Goal: Task Accomplishment & Management: Manage account settings

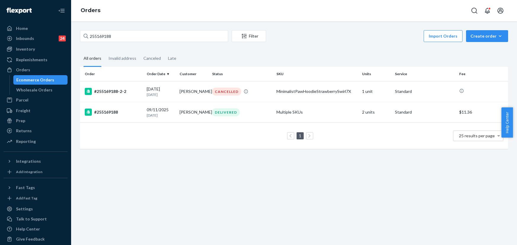
click at [25, 69] on div "Orders" at bounding box center [23, 70] width 14 height 6
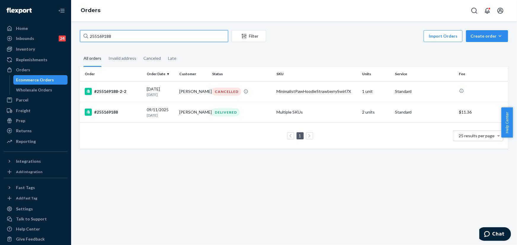
click at [111, 37] on input "255169188" at bounding box center [154, 36] width 148 height 12
paste input "4471010"
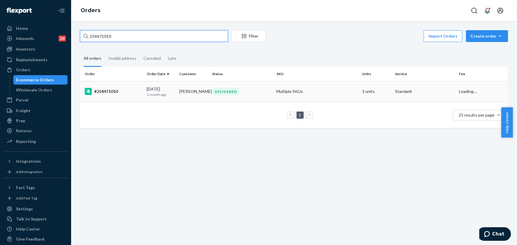
type input "254471010"
click at [211, 91] on div "DELIVERED" at bounding box center [242, 92] width 62 height 8
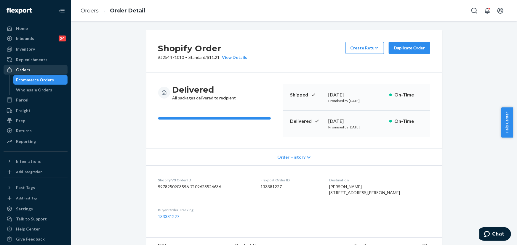
click at [33, 72] on div "Orders" at bounding box center [35, 70] width 63 height 8
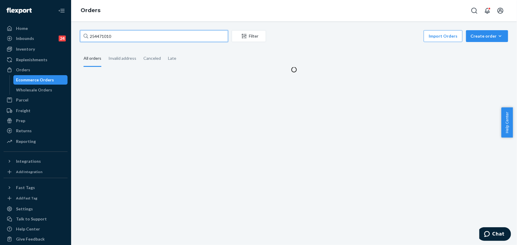
click at [137, 35] on input "254471010" at bounding box center [154, 36] width 148 height 12
paste input "5254365"
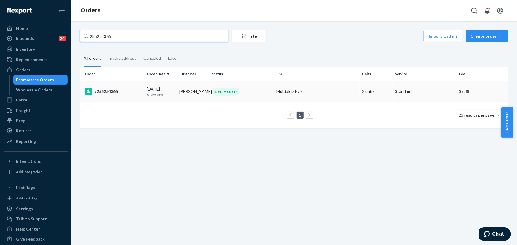
type input "255254365"
drag, startPoint x: 237, startPoint y: 92, endPoint x: 225, endPoint y: 73, distance: 22.0
click at [237, 92] on div "DELIVERED" at bounding box center [226, 92] width 28 height 8
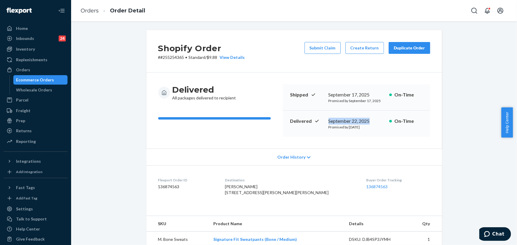
drag, startPoint x: 373, startPoint y: 121, endPoint x: 324, endPoint y: 120, distance: 49.2
click at [324, 120] on div "Delivered [DATE] Promised by [DATE] On-Time" at bounding box center [356, 124] width 147 height 26
copy div "September 22, 2025"
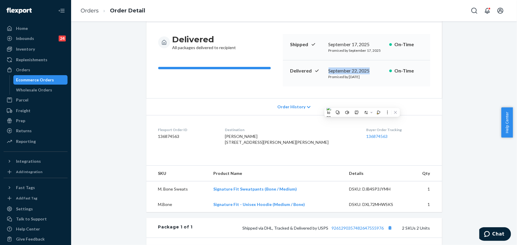
scroll to position [54, 0]
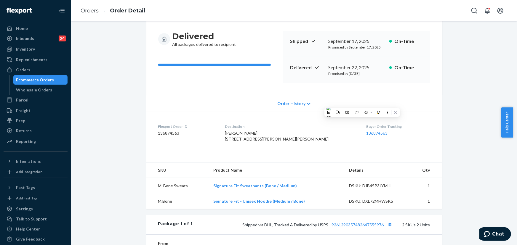
click at [316, 142] on div "[PERSON_NAME] [STREET_ADDRESS][PERSON_NAME][PERSON_NAME]" at bounding box center [291, 136] width 132 height 12
drag, startPoint x: 292, startPoint y: 143, endPoint x: 240, endPoint y: 140, distance: 51.3
click at [240, 140] on dl "Flexport Order ID 136874563 Destination [PERSON_NAME] [STREET_ADDRESS][PERSON_N…" at bounding box center [294, 134] width 296 height 44
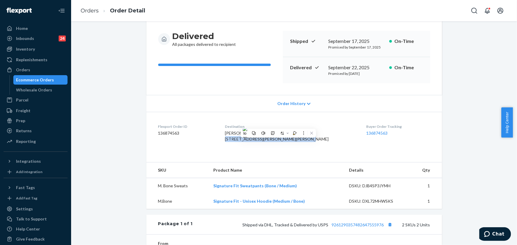
copy span "[STREET_ADDRESS][PERSON_NAME]"
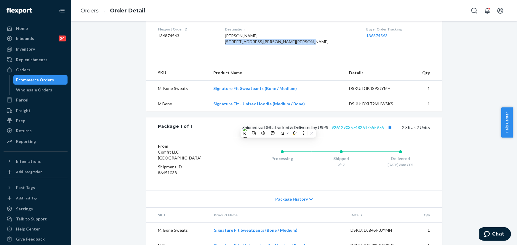
scroll to position [161, 0]
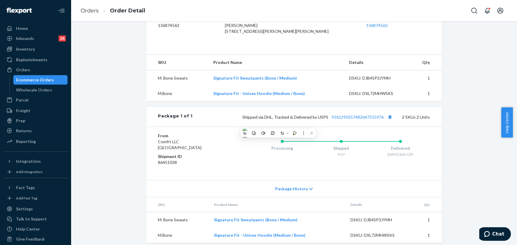
click at [385, 127] on div "Package 1 of 1 Shipped via DHL, Tracked & Delivered by USPS 9261290357482647555…" at bounding box center [294, 117] width 296 height 20
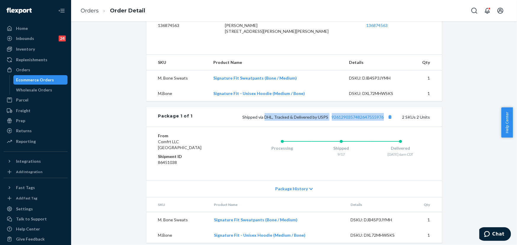
drag, startPoint x: 383, startPoint y: 128, endPoint x: 264, endPoint y: 129, distance: 119.1
click at [264, 120] on span "Shipped via DHL, Tracked & Delivered by USPS 9261290357482647555976" at bounding box center [318, 117] width 151 height 5
copy span "DHL, Tracked & Delivered by USPS 9261290357482647555976"
click at [35, 70] on div "Orders" at bounding box center [35, 70] width 63 height 8
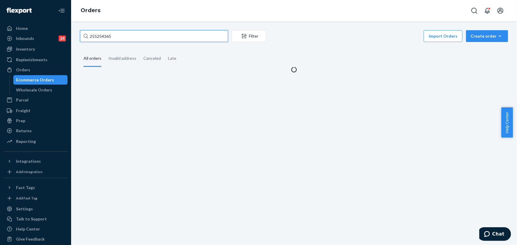
click at [132, 35] on input "255254365" at bounding box center [154, 36] width 148 height 12
paste input "171493"
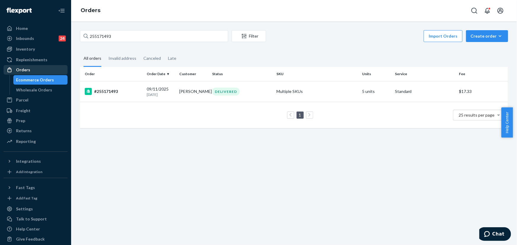
drag, startPoint x: 29, startPoint y: 73, endPoint x: 57, endPoint y: 57, distance: 32.8
click at [29, 73] on div "Orders" at bounding box center [35, 70] width 63 height 8
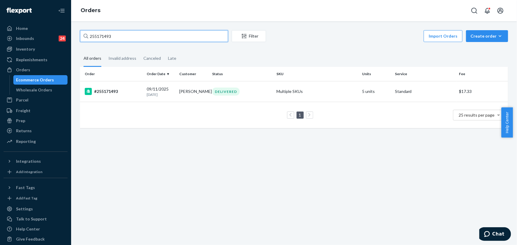
click at [121, 35] on input "255171493" at bounding box center [154, 36] width 148 height 12
paste input "299058"
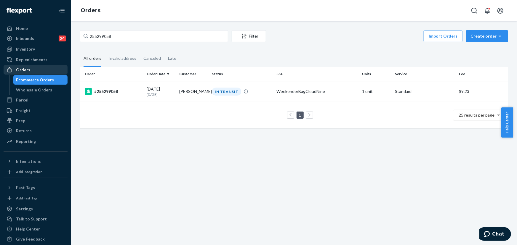
click at [33, 68] on div "Orders" at bounding box center [35, 70] width 63 height 8
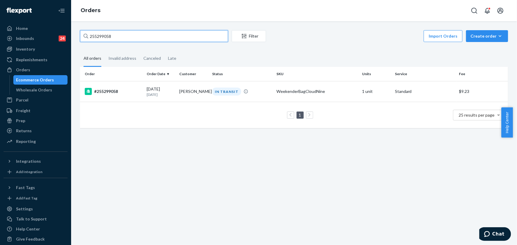
click at [132, 39] on input "255299058" at bounding box center [154, 36] width 148 height 12
paste input "75250"
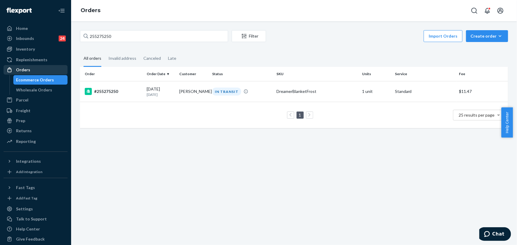
click at [36, 71] on div "Orders" at bounding box center [35, 70] width 63 height 8
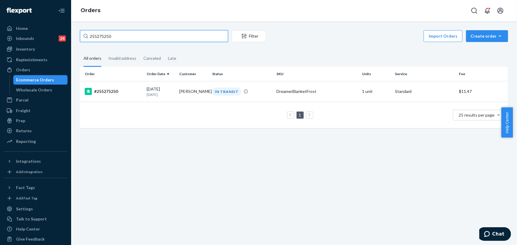
click at [129, 40] on input "255275250" at bounding box center [154, 36] width 148 height 12
paste input "16214"
type input "255216214"
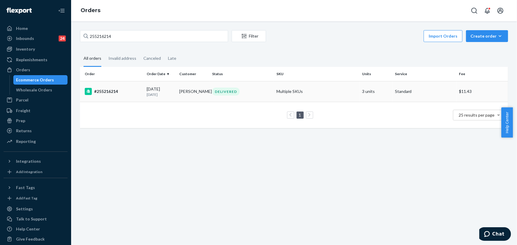
click at [220, 96] on td "DELIVERED" at bounding box center [242, 91] width 64 height 21
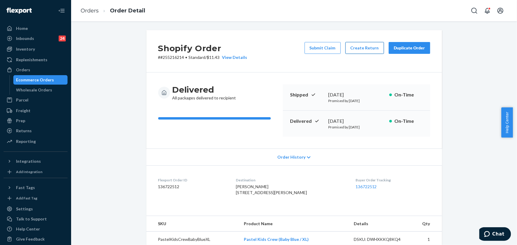
click at [362, 50] on button "Create Return" at bounding box center [364, 48] width 39 height 12
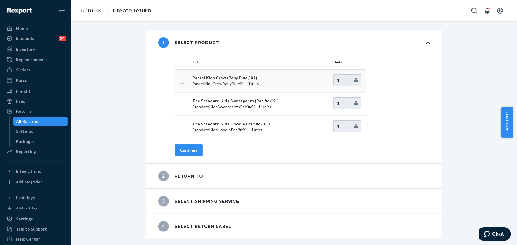
click at [177, 80] on td at bounding box center [182, 80] width 15 height 23
click at [175, 81] on td at bounding box center [182, 80] width 15 height 23
drag, startPoint x: 166, startPoint y: 78, endPoint x: 169, endPoint y: 78, distance: 3.0
click at [167, 78] on div "SKU Units Pastel Kids Crew (Baby Blue / XL) PastelKidsCrewBabyBlueXL - 1 Units …" at bounding box center [302, 109] width 279 height 108
click at [178, 80] on td at bounding box center [182, 80] width 15 height 23
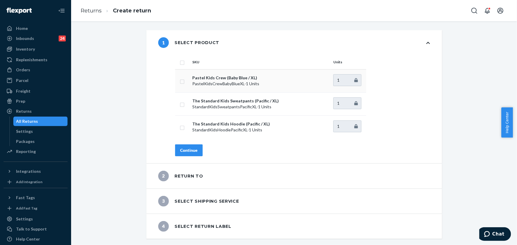
click at [175, 81] on td at bounding box center [182, 80] width 15 height 23
click at [175, 82] on td at bounding box center [182, 80] width 15 height 23
click at [187, 80] on td at bounding box center [182, 80] width 15 height 23
drag, startPoint x: 188, startPoint y: 81, endPoint x: 193, endPoint y: 83, distance: 5.3
click at [190, 81] on td "Pastel Kids Crew (Baby Blue / XL) PastelKidsCrewBabyBlueXL - 1 Units" at bounding box center [260, 80] width 141 height 23
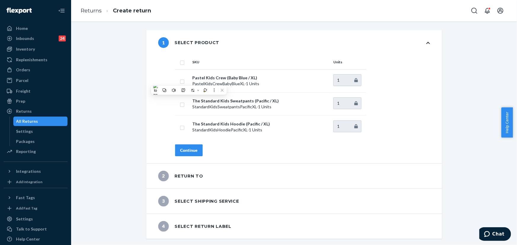
click at [163, 83] on div "SKU Units Pastel Kids Crew (Baby Blue / XL) PastelKidsCrewBabyBlueXL - 1 Units …" at bounding box center [302, 109] width 279 height 108
click at [165, 79] on div "SKU Units Pastel Kids Crew (Baby Blue / XL) PastelKidsCrewBabyBlueXL - 1 Units …" at bounding box center [302, 109] width 279 height 108
drag, startPoint x: 166, startPoint y: 79, endPoint x: 172, endPoint y: 81, distance: 5.8
click at [170, 80] on div "SKU Units Pastel Kids Crew (Baby Blue / XL) PastelKidsCrewBabyBlueXL - 1 Units …" at bounding box center [302, 109] width 279 height 108
drag, startPoint x: 172, startPoint y: 81, endPoint x: 175, endPoint y: 83, distance: 3.8
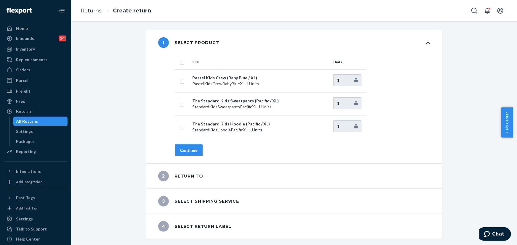
click at [172, 81] on div "SKU Units Pastel Kids Crew (Baby Blue / XL) PastelKidsCrewBabyBlueXL - 1 Units …" at bounding box center [302, 109] width 279 height 108
click at [177, 84] on td at bounding box center [182, 80] width 15 height 23
click at [178, 84] on td at bounding box center [182, 80] width 15 height 23
click at [177, 83] on td at bounding box center [182, 80] width 15 height 23
drag, startPoint x: 177, startPoint y: 83, endPoint x: 176, endPoint y: 86, distance: 3.0
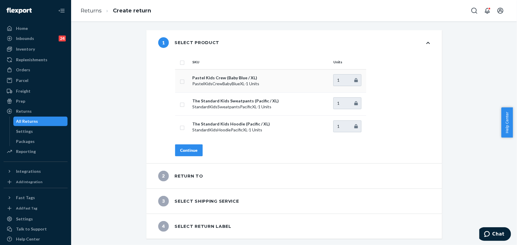
click at [177, 84] on td at bounding box center [182, 80] width 15 height 23
click at [180, 103] on input "checkbox" at bounding box center [182, 104] width 5 height 6
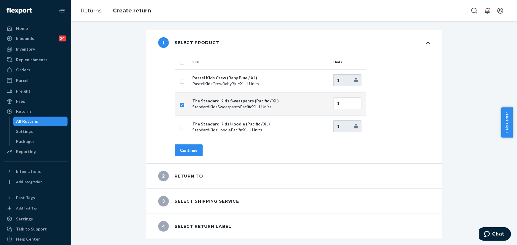
click at [175, 104] on td at bounding box center [182, 103] width 15 height 23
click at [181, 104] on input "checkbox" at bounding box center [182, 104] width 5 height 6
checkbox input "false"
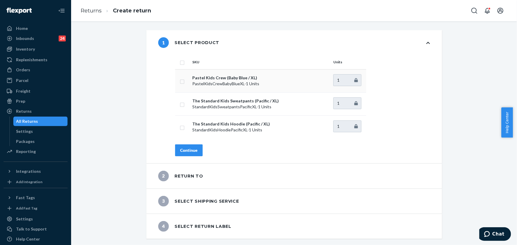
click at [179, 84] on td at bounding box center [182, 80] width 15 height 23
click at [180, 81] on input "checkbox" at bounding box center [182, 81] width 5 height 6
checkbox input "true"
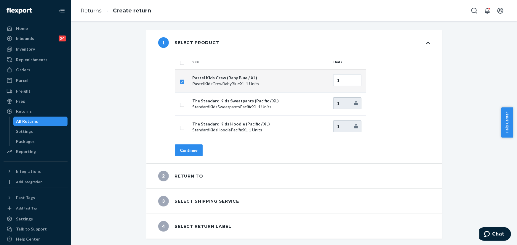
click at [194, 156] on button "Continue" at bounding box center [189, 151] width 28 height 12
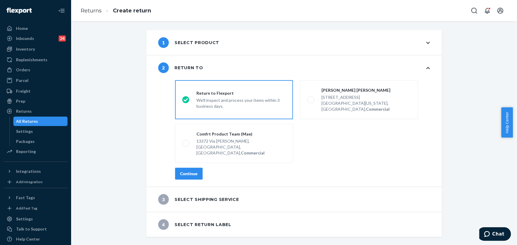
click at [191, 168] on button "Continue" at bounding box center [189, 174] width 28 height 12
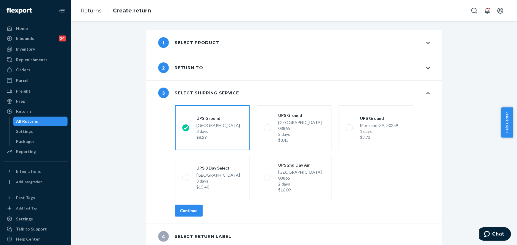
click at [191, 205] on button "Continue" at bounding box center [189, 211] width 28 height 12
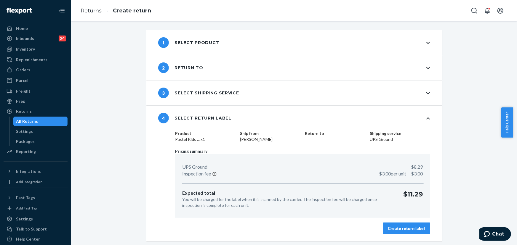
click at [398, 230] on div "Create return label" at bounding box center [406, 229] width 37 height 6
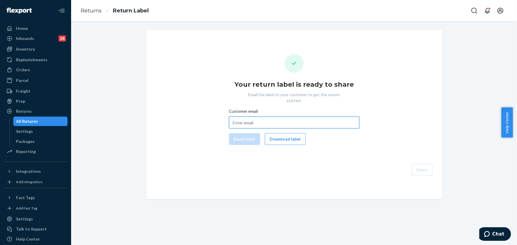
click at [257, 120] on input "Customer email" at bounding box center [294, 123] width 130 height 12
paste input "[EMAIL_ADDRESS][DOMAIN_NAME]"
type input "[EMAIL_ADDRESS][DOMAIN_NAME]"
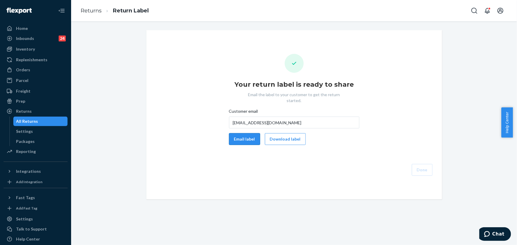
click at [244, 133] on button "Email label" at bounding box center [244, 139] width 31 height 12
click at [423, 167] on button "Done" at bounding box center [422, 170] width 21 height 12
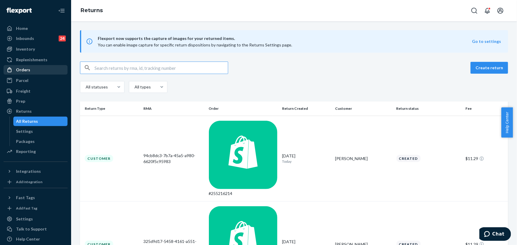
click at [28, 70] on div "Orders" at bounding box center [23, 70] width 14 height 6
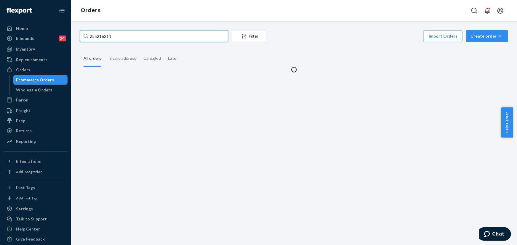
click at [140, 31] on input "255216214" at bounding box center [154, 36] width 148 height 12
paste input "46419"
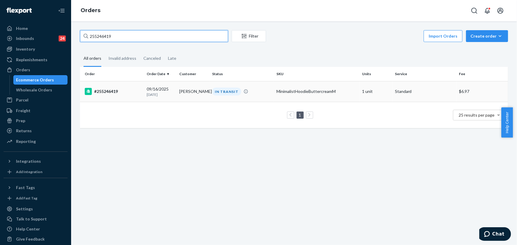
type input "255246419"
click at [194, 97] on td "[PERSON_NAME]" at bounding box center [193, 91] width 33 height 21
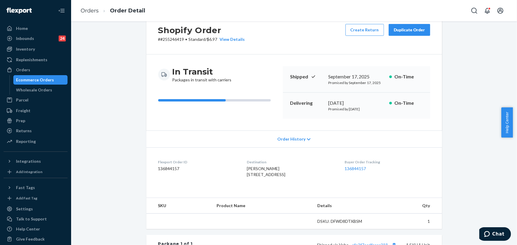
scroll to position [135, 0]
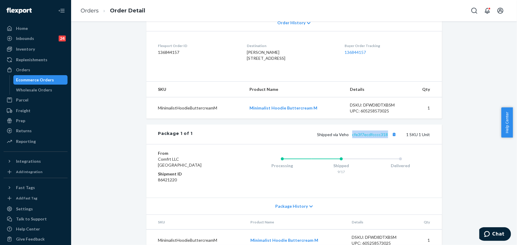
drag, startPoint x: 386, startPoint y: 146, endPoint x: 353, endPoint y: 146, distance: 33.8
click at [353, 137] on span "Shipped via Veho cfe3f7ecdfcccc318" at bounding box center [357, 134] width 81 height 5
copy link "cfe3f7ecdfcccc318"
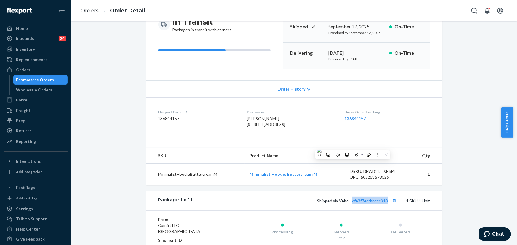
scroll to position [108, 0]
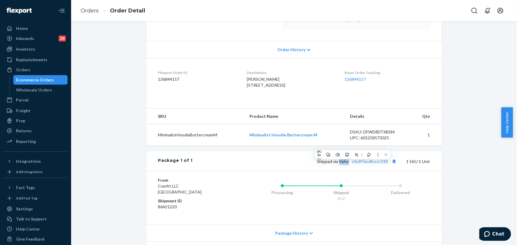
drag, startPoint x: 348, startPoint y: 174, endPoint x: 340, endPoint y: 174, distance: 7.4
click at [340, 164] on span "Shipped via Veho cfe3f7ecdfcccc318" at bounding box center [357, 161] width 81 height 5
copy span "Veho"
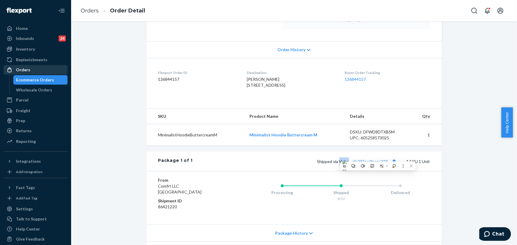
click at [52, 71] on div "Orders" at bounding box center [35, 70] width 63 height 8
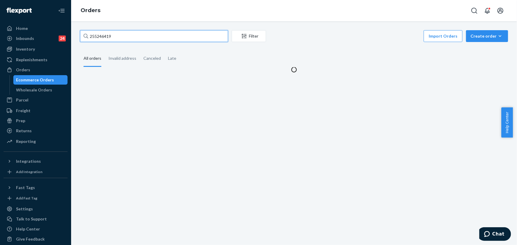
click at [142, 38] on input "255246419" at bounding box center [154, 36] width 148 height 12
paste input "21176"
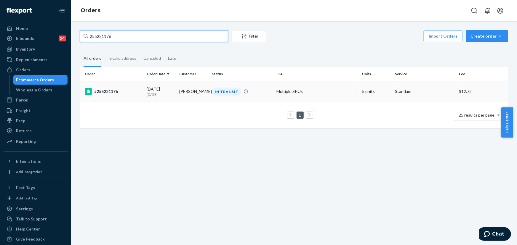
type input "255221176"
click at [224, 94] on div "IN TRANSIT" at bounding box center [226, 92] width 29 height 8
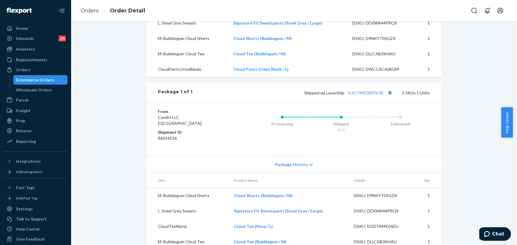
scroll to position [216, 0]
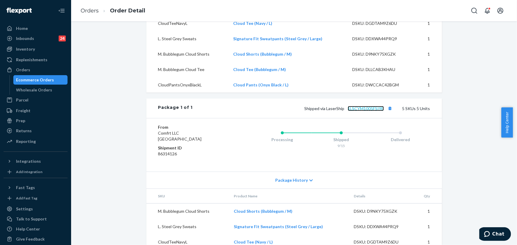
click at [372, 111] on link "1LSCYM1005FSI9E" at bounding box center [366, 108] width 36 height 5
click at [28, 67] on div "Orders" at bounding box center [23, 70] width 14 height 6
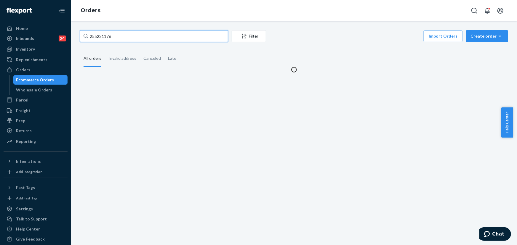
click at [138, 39] on input "255221176" at bounding box center [154, 36] width 148 height 12
paste input "135152"
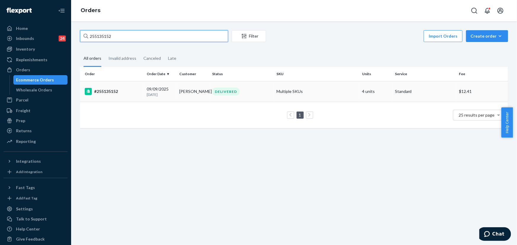
type input "255135152"
click at [217, 92] on div "DELIVERED" at bounding box center [226, 92] width 28 height 8
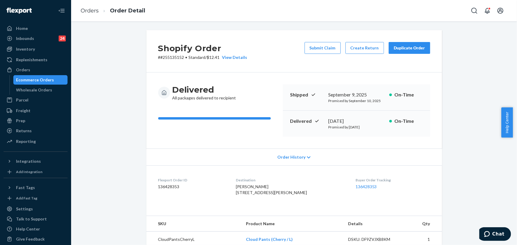
drag, startPoint x: 370, startPoint y: 120, endPoint x: 326, endPoint y: 120, distance: 43.9
click at [329, 120] on div "[DATE]" at bounding box center [357, 121] width 56 height 7
copy div "[DATE]"
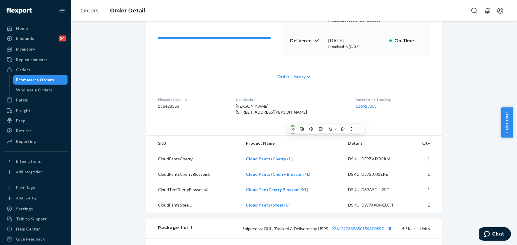
click at [412, 129] on dl "Flexport Order ID 136428353 Destination [PERSON_NAME] [STREET_ADDRESS] US Buyer…" at bounding box center [294, 107] width 296 height 44
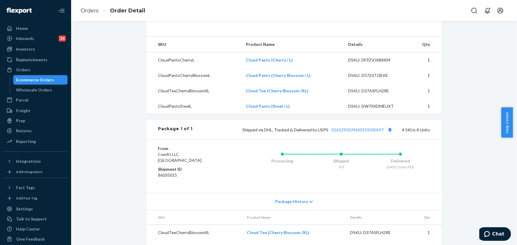
scroll to position [188, 0]
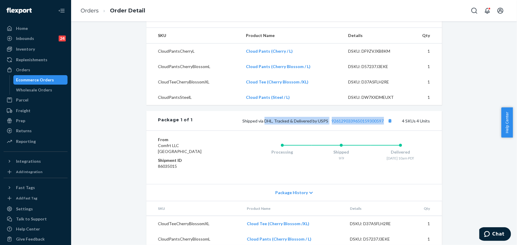
drag, startPoint x: 383, startPoint y: 133, endPoint x: 265, endPoint y: 134, distance: 118.8
click at [265, 124] on span "Shipped via DHL, Tracked & Delivered by USPS 9261290339650159300597" at bounding box center [318, 121] width 151 height 5
copy span "DHL, Tracked & Delivered by USPS 9261290339650159300597"
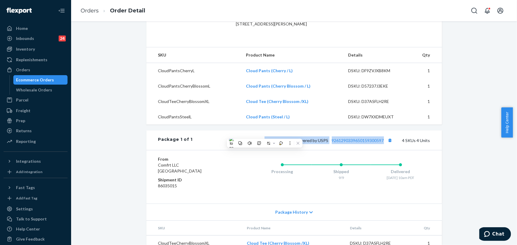
scroll to position [81, 0]
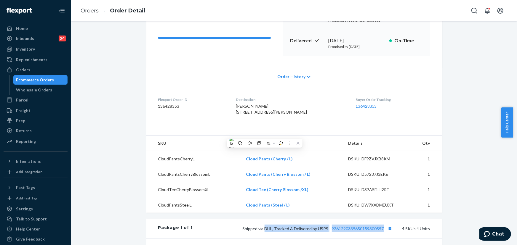
drag, startPoint x: 287, startPoint y: 119, endPoint x: 240, endPoint y: 113, distance: 47.2
click at [240, 113] on dl "Flexport Order ID 136428353 Destination [PERSON_NAME] [STREET_ADDRESS] US Buyer…" at bounding box center [294, 107] width 296 height 44
copy span "[STREET_ADDRESS]"
drag, startPoint x: 33, startPoint y: 71, endPoint x: 61, endPoint y: 62, distance: 29.0
click at [33, 71] on div "Orders" at bounding box center [35, 70] width 63 height 8
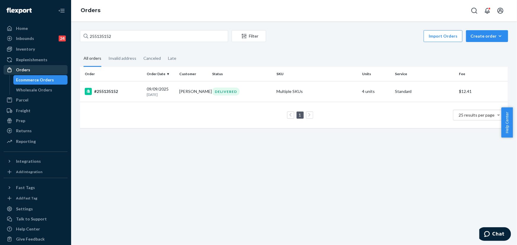
click at [38, 71] on div "Orders" at bounding box center [35, 70] width 63 height 8
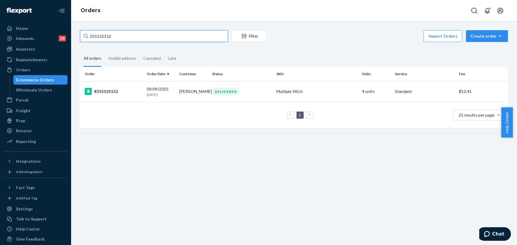
click at [138, 39] on input "255135152" at bounding box center [154, 36] width 148 height 12
paste input "7108"
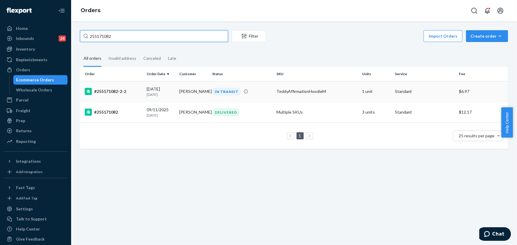
type input "255171082"
click at [188, 92] on td "[PERSON_NAME]" at bounding box center [193, 91] width 33 height 21
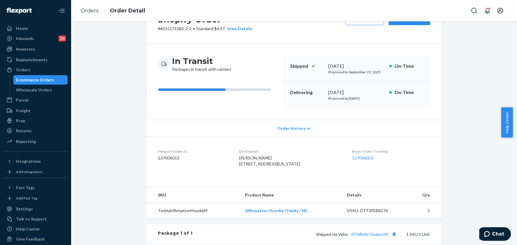
scroll to position [108, 0]
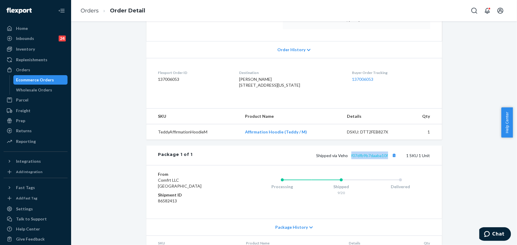
drag, startPoint x: 387, startPoint y: 168, endPoint x: 350, endPoint y: 167, distance: 36.7
click at [350, 158] on span "Shipped via Veho f07dfb9b7daaba10f" at bounding box center [357, 155] width 82 height 5
copy link "f07dfb9b7daaba10f"
drag, startPoint x: 346, startPoint y: 168, endPoint x: 338, endPoint y: 168, distance: 8.0
click at [338, 158] on span "Shipped via Veho f07dfb9b7daaba10f" at bounding box center [357, 155] width 82 height 5
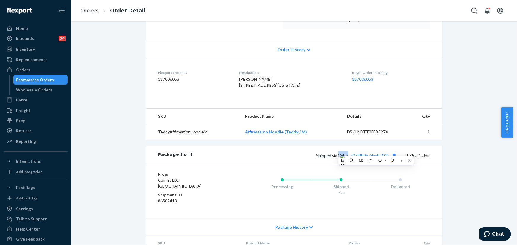
copy span "Veho"
drag, startPoint x: 35, startPoint y: 71, endPoint x: 63, endPoint y: 60, distance: 30.0
click at [35, 71] on div "Orders" at bounding box center [35, 70] width 63 height 8
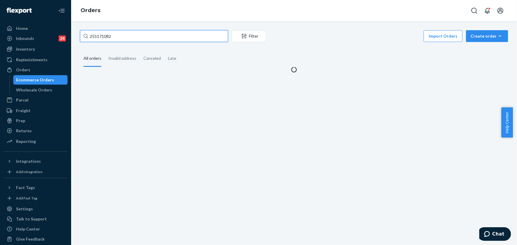
click at [153, 39] on input "255171082" at bounding box center [154, 36] width 148 height 12
paste input "25831"
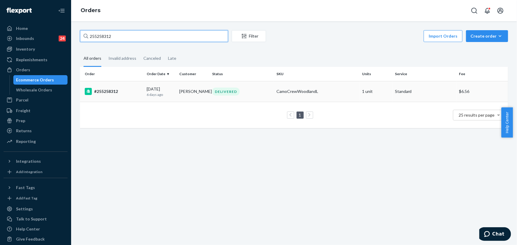
type input "255258312"
click at [264, 90] on div "DELIVERED" at bounding box center [242, 92] width 62 height 8
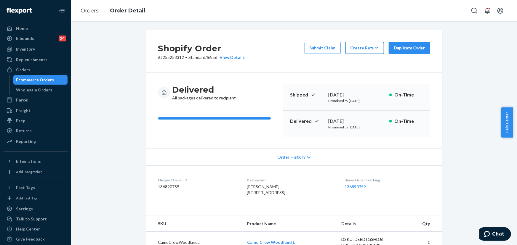
click at [369, 50] on button "Create Return" at bounding box center [364, 48] width 39 height 12
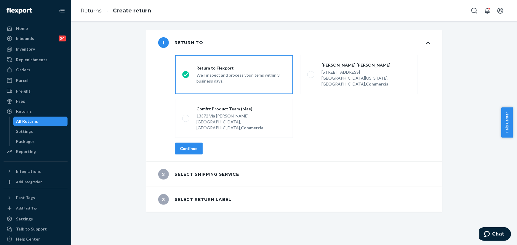
click at [192, 146] on div "Continue" at bounding box center [188, 149] width 17 height 6
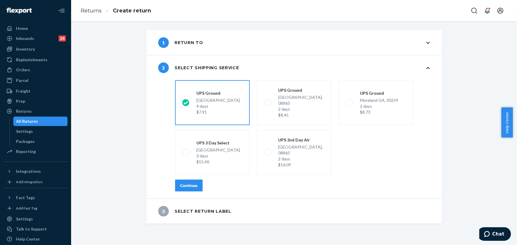
click at [193, 180] on button "Continue" at bounding box center [189, 186] width 28 height 12
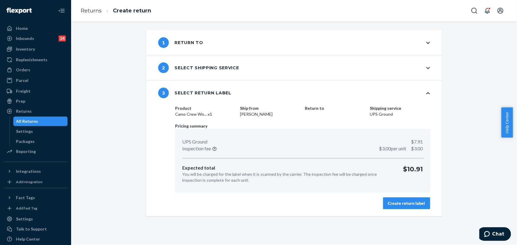
click at [392, 202] on div "Create return label" at bounding box center [406, 204] width 37 height 6
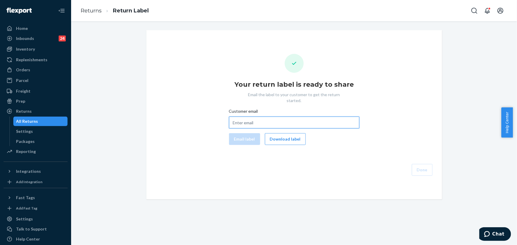
click at [247, 120] on input "Customer email" at bounding box center [294, 123] width 130 height 12
paste input "[EMAIL_ADDRESS][DOMAIN_NAME]"
type input "[EMAIL_ADDRESS][DOMAIN_NAME]"
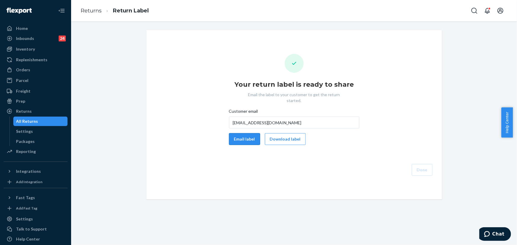
click at [242, 133] on button "Email label" at bounding box center [244, 139] width 31 height 12
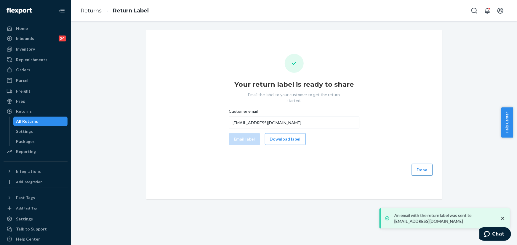
click at [421, 167] on button "Done" at bounding box center [422, 170] width 21 height 12
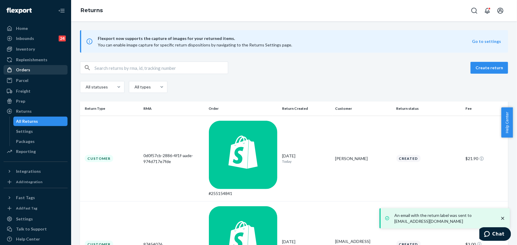
click at [35, 66] on div "Orders" at bounding box center [35, 70] width 63 height 8
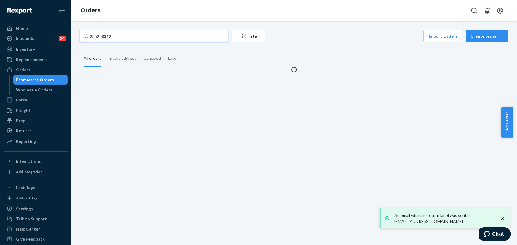
click at [136, 39] on input "255258312" at bounding box center [154, 36] width 148 height 12
paste input "RYDQ6KXNEX"
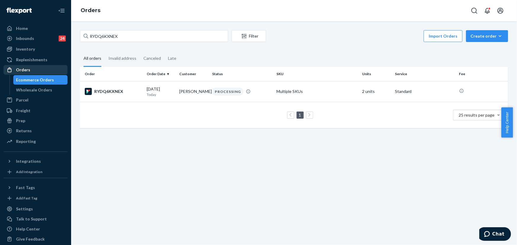
click at [44, 66] on div "Orders" at bounding box center [35, 70] width 63 height 8
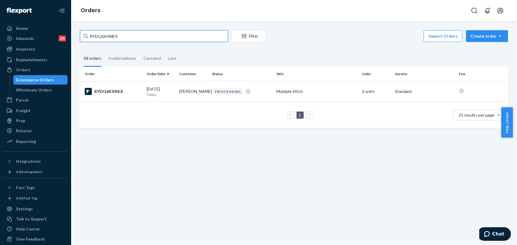
click at [122, 39] on input "RYDQ6KXNEX" at bounding box center [154, 36] width 148 height 12
paste input "255186404"
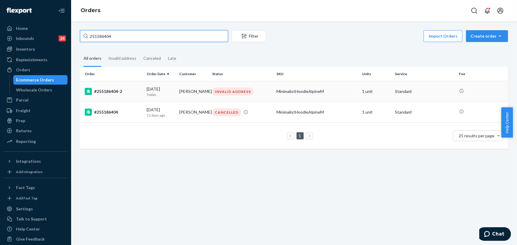
type input "255186404"
click at [223, 95] on div "INVALID ADDRESS" at bounding box center [232, 92] width 41 height 8
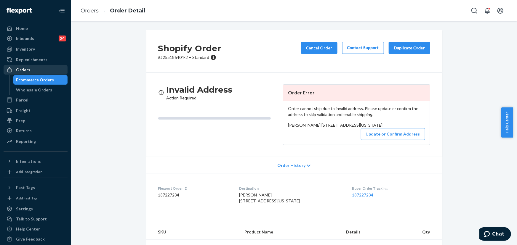
click at [44, 71] on div "Orders" at bounding box center [35, 70] width 63 height 8
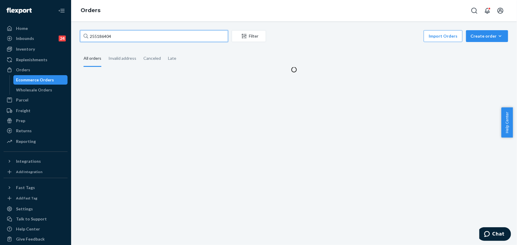
click at [157, 36] on input "255186404" at bounding box center [154, 36] width 148 height 12
paste input "71387"
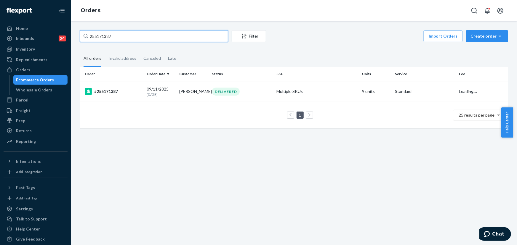
type input "255171387"
click at [102, 44] on div "255171387 Filter Import Orders Create order Ecommerce order Removal order All o…" at bounding box center [294, 82] width 437 height 104
click at [116, 40] on input "255171387" at bounding box center [154, 36] width 148 height 12
click at [255, 90] on div "DELIVERED" at bounding box center [242, 92] width 62 height 8
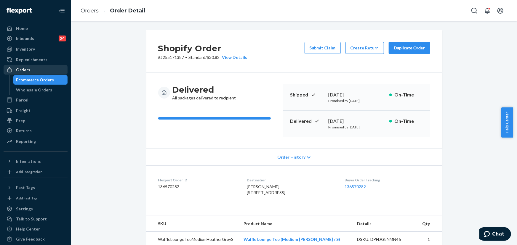
click at [42, 66] on div "Orders" at bounding box center [35, 70] width 63 height 8
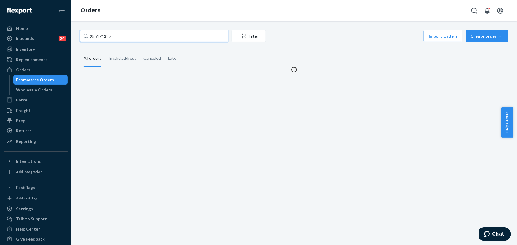
click at [144, 31] on input "255171387" at bounding box center [154, 36] width 148 height 12
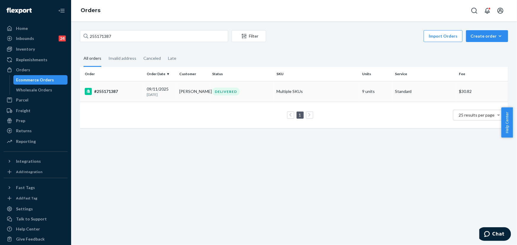
click at [204, 97] on td "[PERSON_NAME]" at bounding box center [193, 91] width 33 height 21
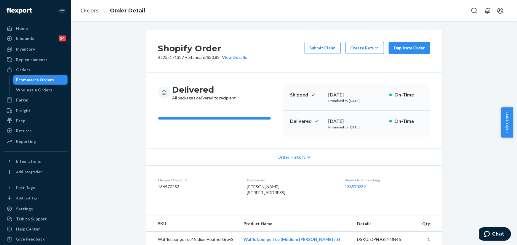
click at [402, 53] on button "Duplicate Order" at bounding box center [409, 48] width 41 height 12
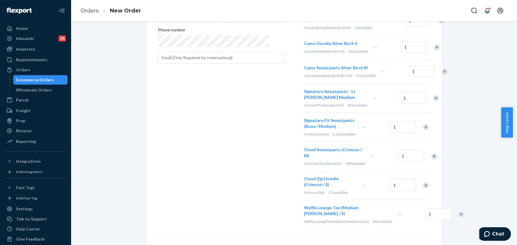
scroll to position [135, 0]
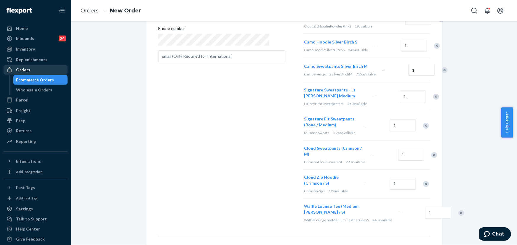
click at [41, 71] on div "Orders" at bounding box center [35, 70] width 63 height 8
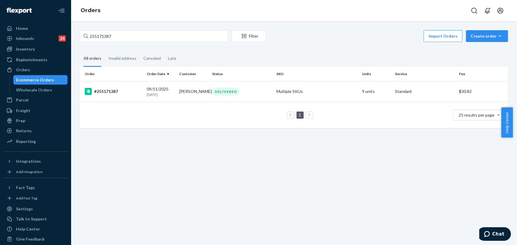
drag, startPoint x: 21, startPoint y: 70, endPoint x: 99, endPoint y: 41, distance: 82.9
click at [22, 70] on div "Orders" at bounding box center [23, 70] width 14 height 6
click at [127, 31] on input "255171387" at bounding box center [154, 36] width 148 height 12
paste input "055030"
type input "255055030"
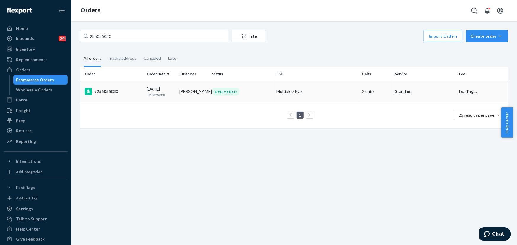
click at [149, 91] on div "[DATE] [DATE]" at bounding box center [161, 91] width 28 height 11
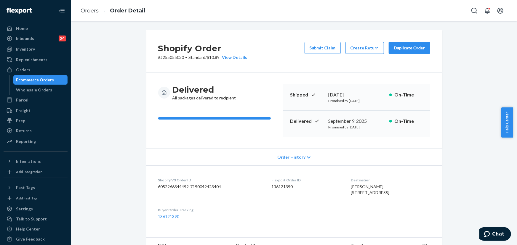
click at [405, 48] on div "Duplicate Order" at bounding box center [409, 48] width 31 height 6
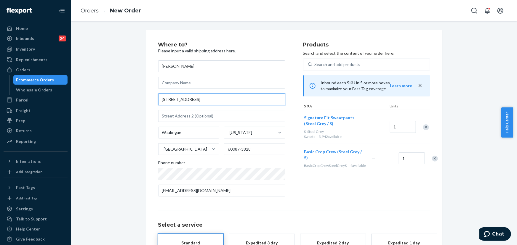
click at [215, 102] on input "[STREET_ADDRESS]" at bounding box center [221, 100] width 127 height 12
paste input "Waukegan IL 60087 a"
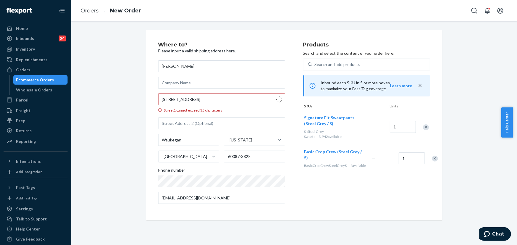
type input "1711 Golf Rd"
type input "Apt 102"
type input "60087"
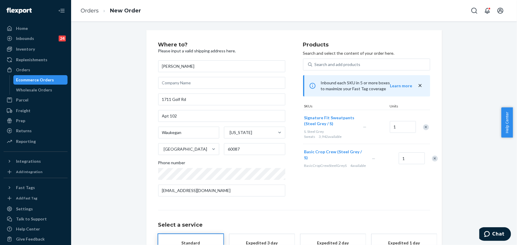
click at [329, 198] on div "Products Search and select the content of your order here. Search and add produ…" at bounding box center [366, 121] width 127 height 159
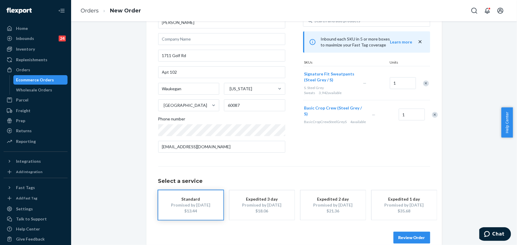
scroll to position [54, 0]
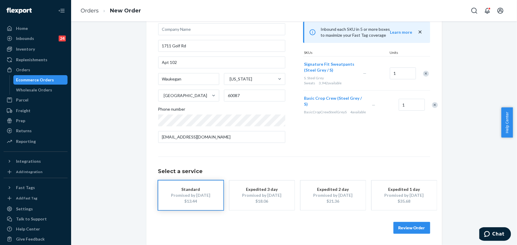
click at [416, 229] on button "Review Order" at bounding box center [412, 228] width 37 height 12
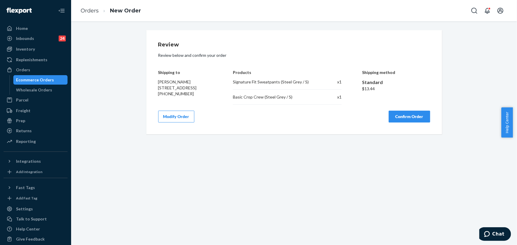
click at [414, 123] on button "Confirm Order" at bounding box center [409, 117] width 41 height 12
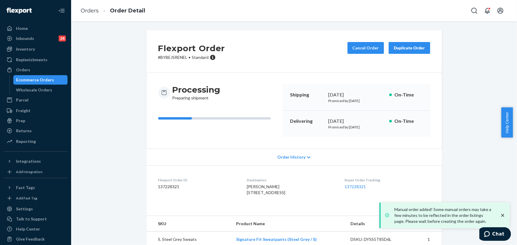
click at [167, 56] on p "# BYBEJSRENEL • Standard" at bounding box center [191, 58] width 67 height 6
click at [23, 74] on link "Orders" at bounding box center [36, 69] width 64 height 9
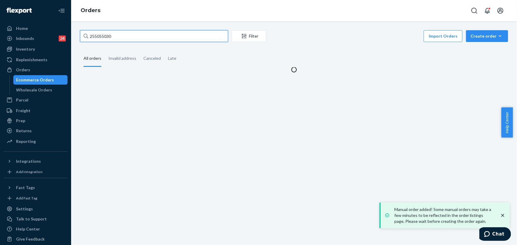
click at [120, 33] on input "255055030" at bounding box center [154, 36] width 148 height 12
paste input "3757175"
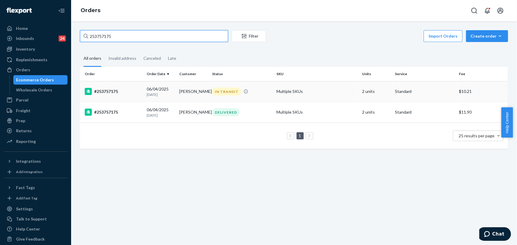
type input "253757175"
click at [190, 95] on td "[PERSON_NAME]" at bounding box center [193, 91] width 33 height 21
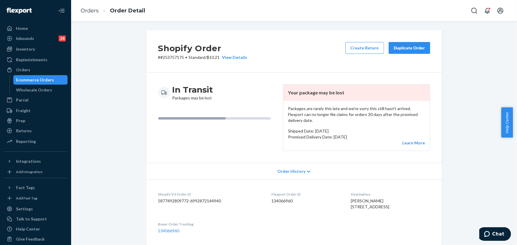
click at [409, 49] on div "Duplicate Order" at bounding box center [409, 48] width 31 height 6
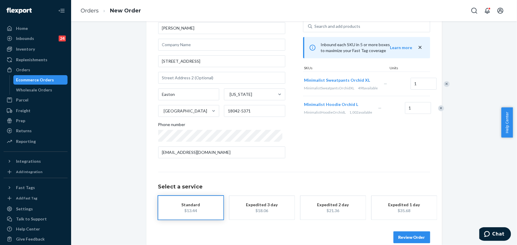
scroll to position [42, 0]
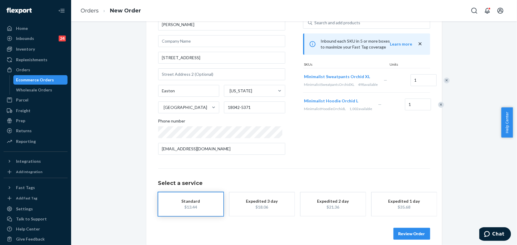
click at [407, 233] on div "Review Order" at bounding box center [294, 231] width 272 height 18
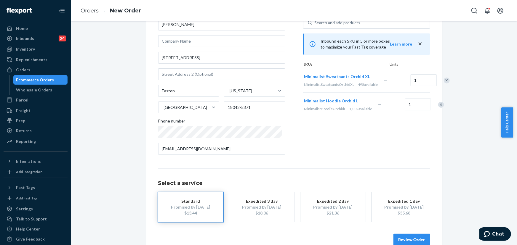
click at [408, 237] on button "Review Order" at bounding box center [412, 240] width 37 height 12
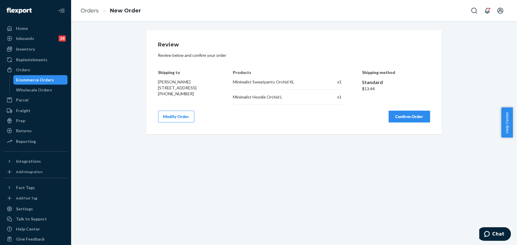
scroll to position [0, 0]
click at [402, 119] on button "Confirm Order" at bounding box center [409, 117] width 41 height 12
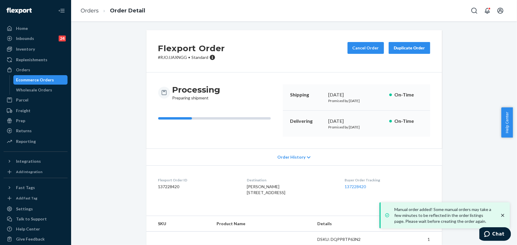
click at [168, 55] on p "# RJOJJAXNGG • Standard" at bounding box center [191, 58] width 67 height 6
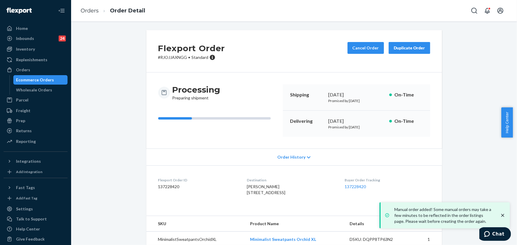
click at [171, 57] on p "# RJOJJAXNGG • Standard" at bounding box center [191, 58] width 67 height 6
drag, startPoint x: 39, startPoint y: 69, endPoint x: 67, endPoint y: 52, distance: 33.1
click at [39, 69] on div "Orders" at bounding box center [35, 70] width 63 height 8
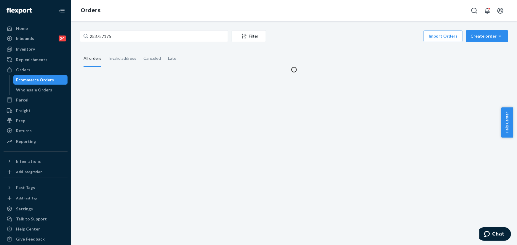
click at [125, 27] on div "253757175 Filter Import Orders Create order Ecommerce order Removal order All o…" at bounding box center [294, 133] width 446 height 224
click at [123, 36] on input "253757175" at bounding box center [154, 36] width 148 height 12
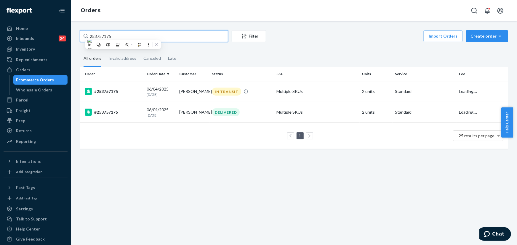
paste input "5308237"
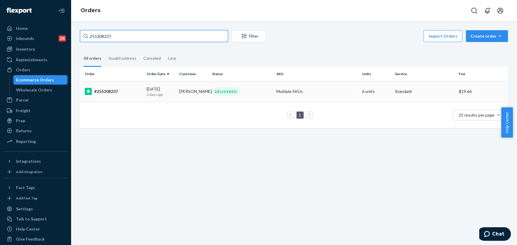
type input "255308237"
click at [189, 95] on td "[PERSON_NAME]" at bounding box center [193, 91] width 33 height 21
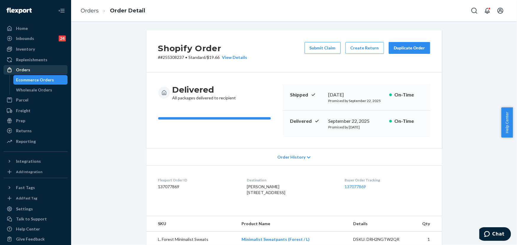
click at [34, 66] on div "Orders" at bounding box center [35, 70] width 63 height 8
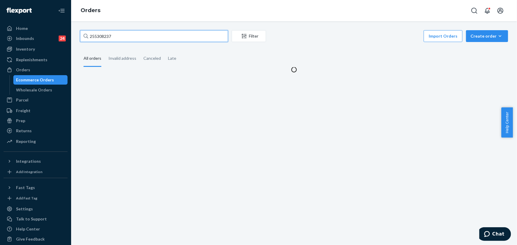
click at [128, 40] on input "255308237" at bounding box center [154, 36] width 148 height 12
paste input "text"
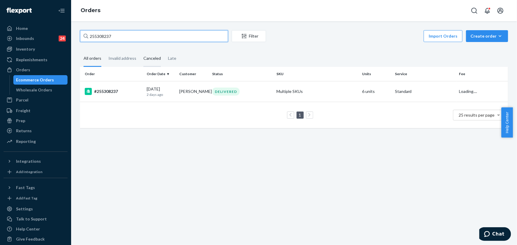
type input "255308237"
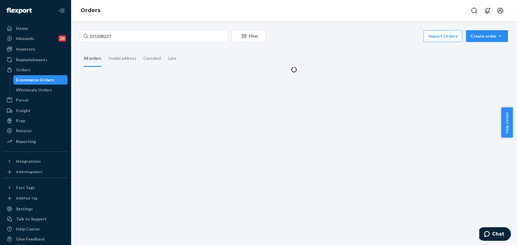
click at [206, 98] on div "255308237 Filter Import Orders Create order Ecommerce order Removal order All o…" at bounding box center [294, 133] width 446 height 224
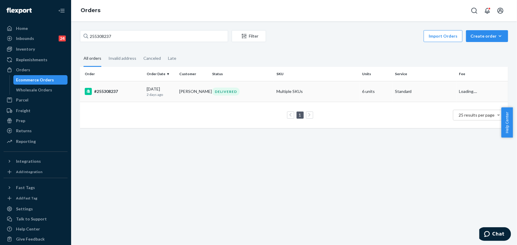
click at [201, 94] on td "[PERSON_NAME]" at bounding box center [193, 91] width 33 height 21
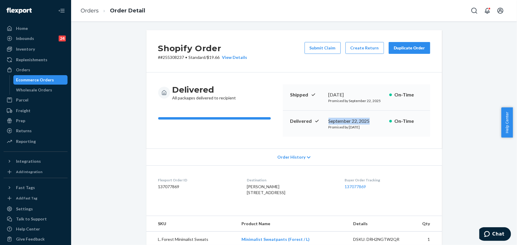
drag, startPoint x: 369, startPoint y: 121, endPoint x: 324, endPoint y: 122, distance: 45.3
click at [324, 122] on div "Delivered [DATE] Promised by [DATE] On-Time" at bounding box center [356, 124] width 147 height 26
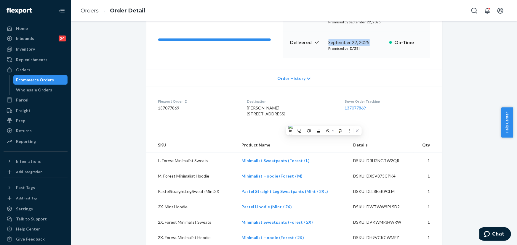
scroll to position [81, 0]
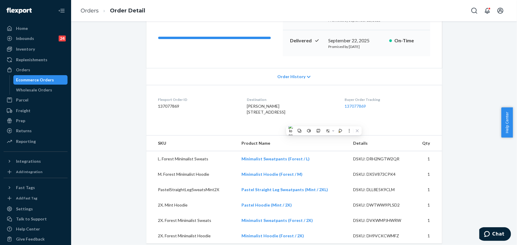
click at [297, 115] on div "[PERSON_NAME] [STREET_ADDRESS]" at bounding box center [291, 109] width 88 height 12
drag, startPoint x: 265, startPoint y: 119, endPoint x: 240, endPoint y: 113, distance: 25.2
click at [247, 113] on div "[PERSON_NAME] [STREET_ADDRESS]" at bounding box center [291, 109] width 88 height 12
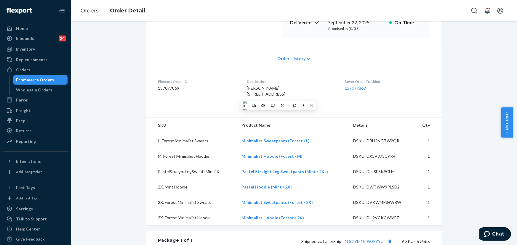
scroll to position [161, 0]
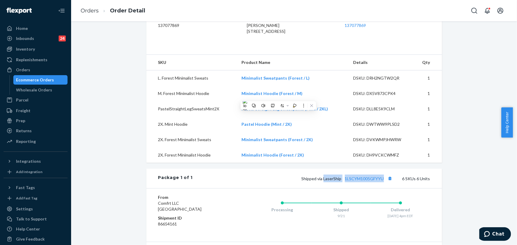
drag, startPoint x: 383, startPoint y: 197, endPoint x: 323, endPoint y: 198, distance: 60.2
click at [323, 181] on span "Shipped via LaserShip 1LSCYM1005GFYYU" at bounding box center [348, 178] width 92 height 5
click at [371, 181] on link "1LSCYM1005GFYYU" at bounding box center [364, 178] width 39 height 5
